Goal: Transaction & Acquisition: Purchase product/service

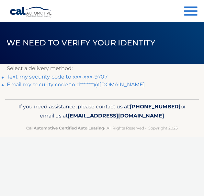
click at [67, 75] on link "Text my security code to xxx-xxx-9707" at bounding box center [57, 77] width 101 height 6
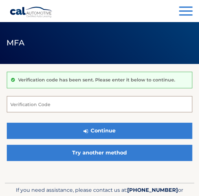
click at [55, 105] on input "Verification Code" at bounding box center [100, 104] width 186 height 16
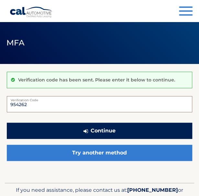
type input "954262"
click at [68, 130] on button "Continue" at bounding box center [100, 130] width 186 height 16
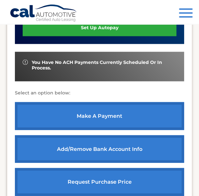
scroll to position [274, 0]
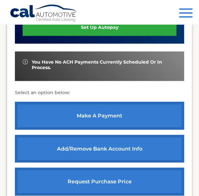
click at [38, 107] on link "make a payment" at bounding box center [99, 115] width 169 height 28
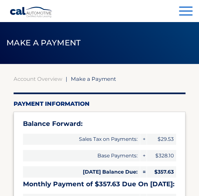
select select "MmRhMDVmMjUtZTE5NC00ZDNiLWJlZDQtNjkwNjBkYzFiMTIw"
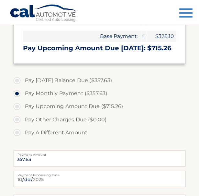
scroll to position [180, 0]
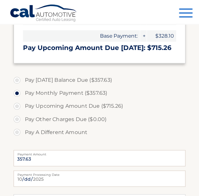
click at [16, 81] on label "Pay [DATE] Balance Due ($357.63)" at bounding box center [100, 80] width 172 height 13
click at [16, 81] on input "Pay [DATE] Balance Due ($357.63)" at bounding box center [19, 79] width 6 height 10
radio input "true"
click at [17, 91] on label "Pay Monthly Payment ($357.63)" at bounding box center [100, 93] width 172 height 13
click at [17, 91] on input "Pay Monthly Payment ($357.63)" at bounding box center [19, 92] width 6 height 10
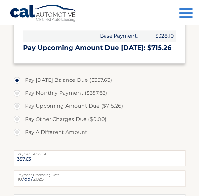
radio input "true"
click at [17, 79] on label "Pay [DATE] Balance Due ($357.63)" at bounding box center [100, 80] width 172 height 13
click at [17, 79] on input "Pay [DATE] Balance Due ($357.63)" at bounding box center [19, 79] width 6 height 10
radio input "true"
click at [17, 89] on label "Pay Monthly Payment ($357.63)" at bounding box center [100, 93] width 172 height 13
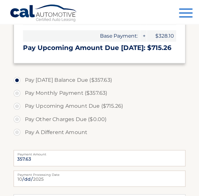
click at [17, 89] on input "Pay Monthly Payment ($357.63)" at bounding box center [19, 92] width 6 height 10
radio input "true"
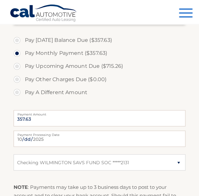
scroll to position [200, 0]
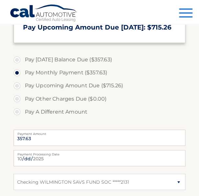
click at [35, 170] on div "[DATE] Payment Processing Date This payment is scheduled after your grace perio…" at bounding box center [100, 173] width 172 height 47
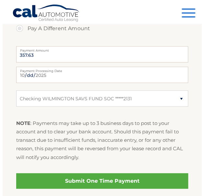
scroll to position [293, 0]
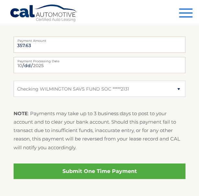
click at [89, 170] on link "Submit One Time Payment" at bounding box center [100, 171] width 172 height 16
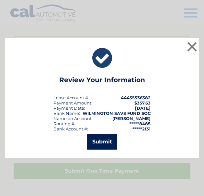
click at [110, 145] on button "Submit" at bounding box center [102, 142] width 30 height 16
